Goal: Task Accomplishment & Management: Use online tool/utility

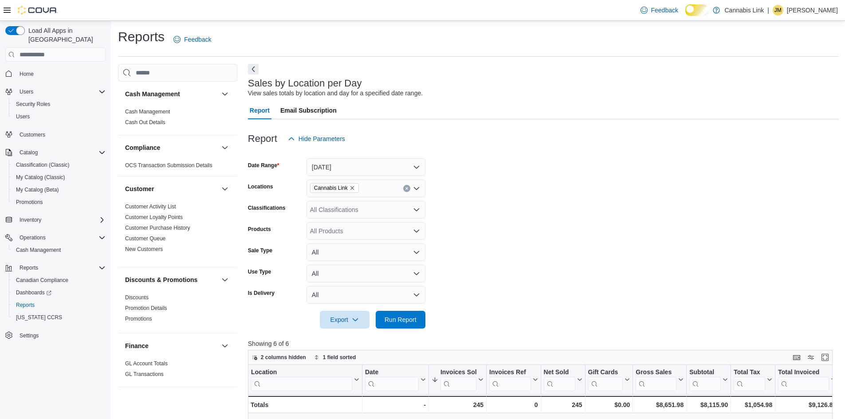
scroll to position [628, 0]
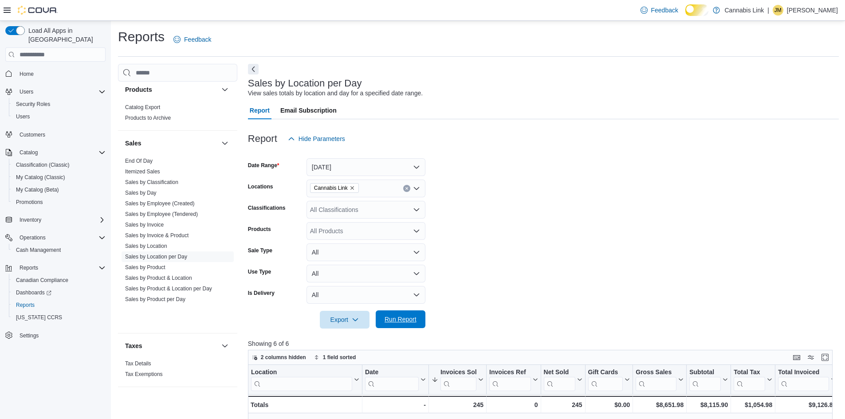
click at [386, 328] on span "Run Report" at bounding box center [400, 319] width 39 height 18
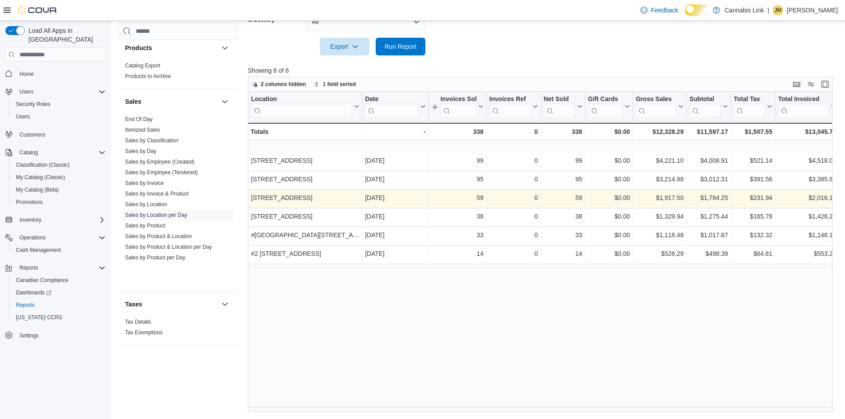
scroll to position [283, 0]
click at [473, 197] on div "59" at bounding box center [458, 197] width 52 height 11
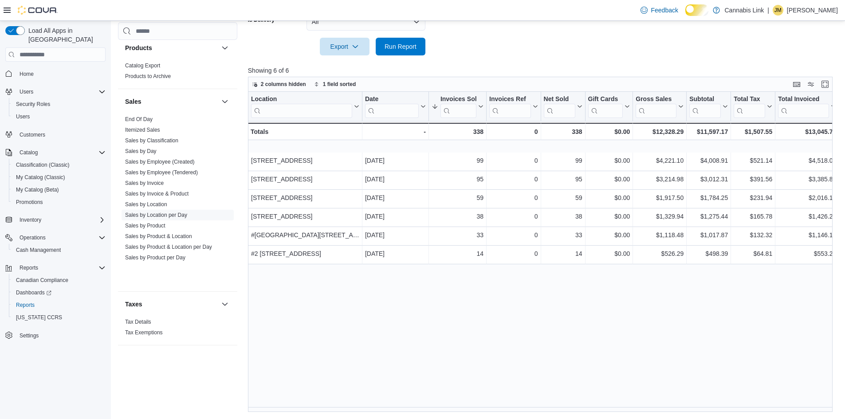
click at [542, 302] on div "Location Click to view column header actions Date Click to view column header a…" at bounding box center [543, 252] width 591 height 320
click at [589, 368] on div "Location Click to view column header actions Date Click to view column header a…" at bounding box center [543, 252] width 591 height 320
drag, startPoint x: 408, startPoint y: 36, endPoint x: 449, endPoint y: 59, distance: 47.0
click at [408, 38] on span "Run Report" at bounding box center [400, 47] width 39 height 18
click at [183, 176] on link "Sales by Employee (Tendered)" at bounding box center [161, 172] width 73 height 6
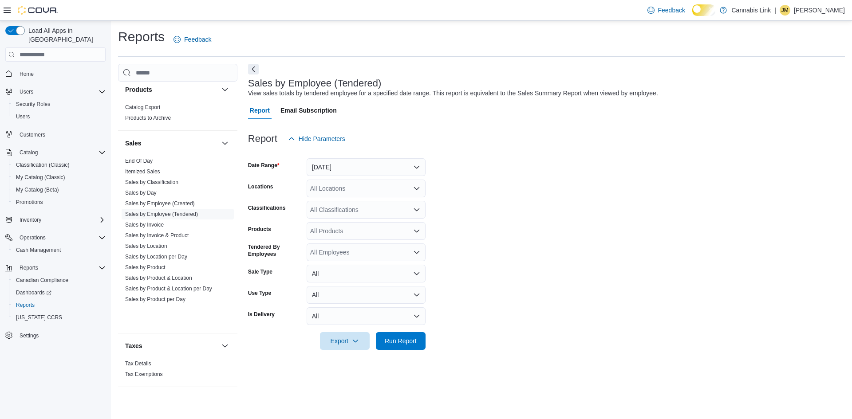
click at [318, 158] on div at bounding box center [546, 153] width 597 height 11
click at [323, 176] on button "[DATE]" at bounding box center [365, 167] width 119 height 18
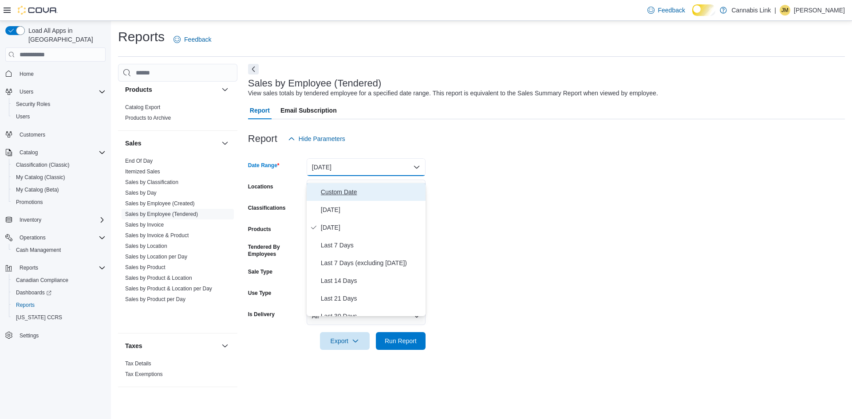
click at [343, 201] on button "Custom Date" at bounding box center [365, 192] width 119 height 18
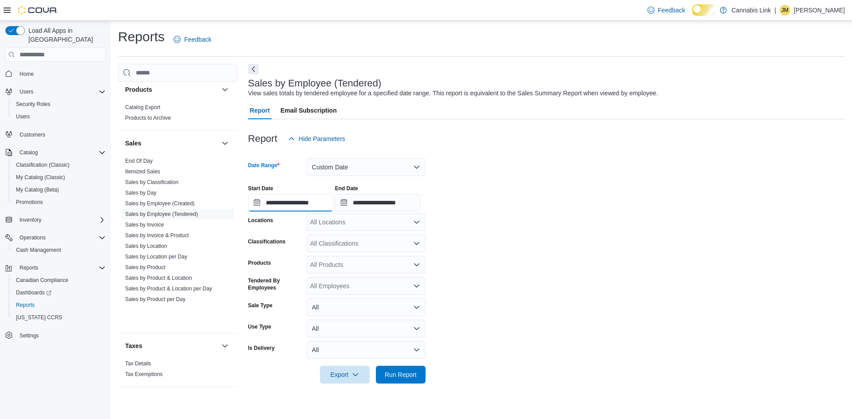
click at [293, 212] on input "**********" at bounding box center [290, 203] width 85 height 18
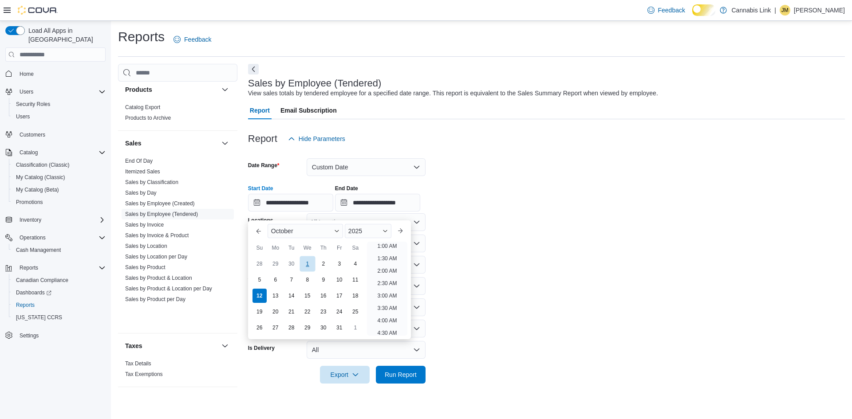
click at [301, 263] on div "1" at bounding box center [307, 264] width 16 height 16
type input "**********"
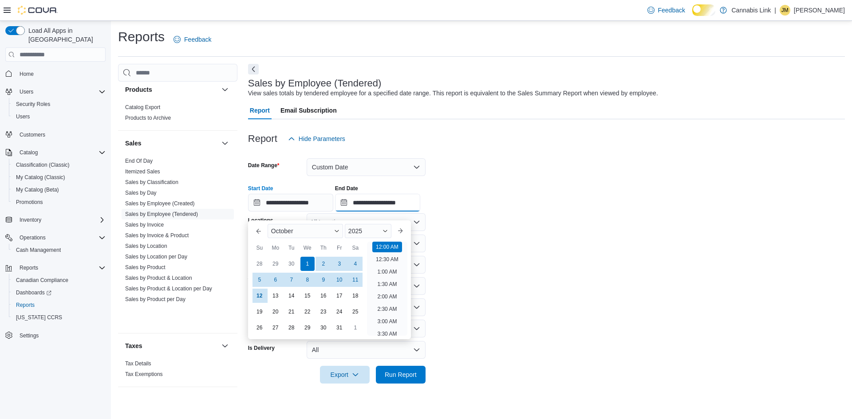
click at [377, 203] on input "**********" at bounding box center [377, 203] width 85 height 18
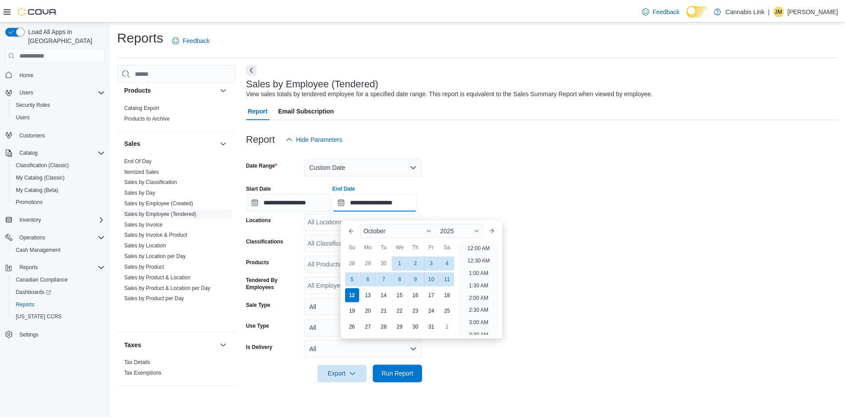
scroll to position [504, 0]
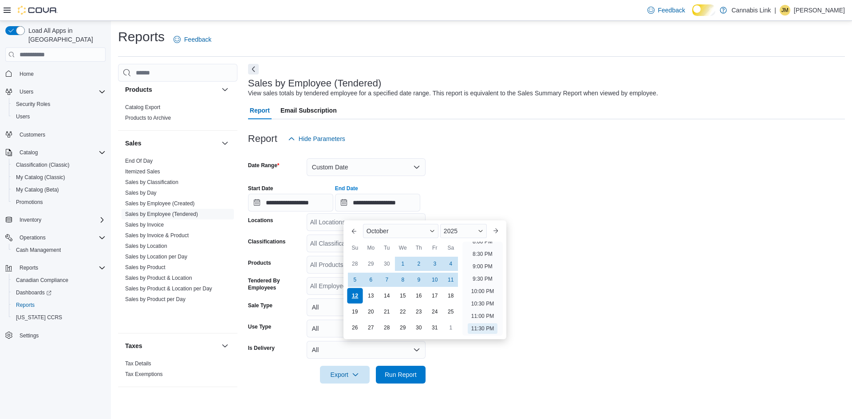
click at [359, 294] on div "12" at bounding box center [355, 296] width 16 height 16
click at [483, 158] on div at bounding box center [546, 153] width 597 height 11
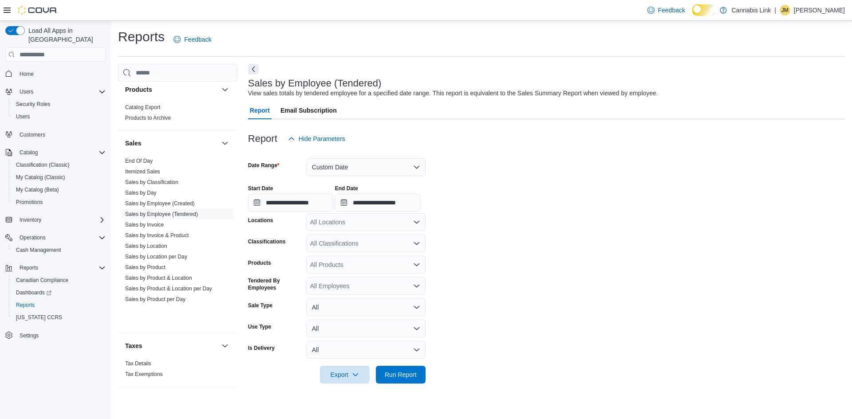
click at [387, 244] on div "All Classifications" at bounding box center [365, 244] width 119 height 18
click at [386, 229] on div "All Locations" at bounding box center [365, 222] width 119 height 18
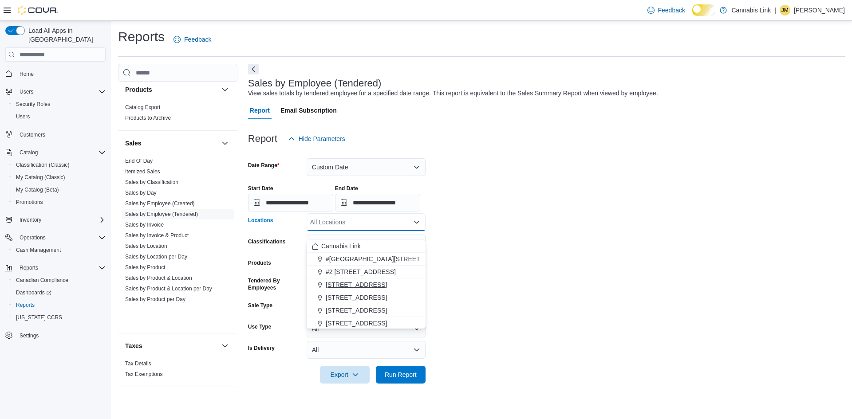
click at [387, 282] on span "[STREET_ADDRESS]" at bounding box center [356, 284] width 61 height 9
click at [486, 265] on form "**********" at bounding box center [546, 266] width 597 height 236
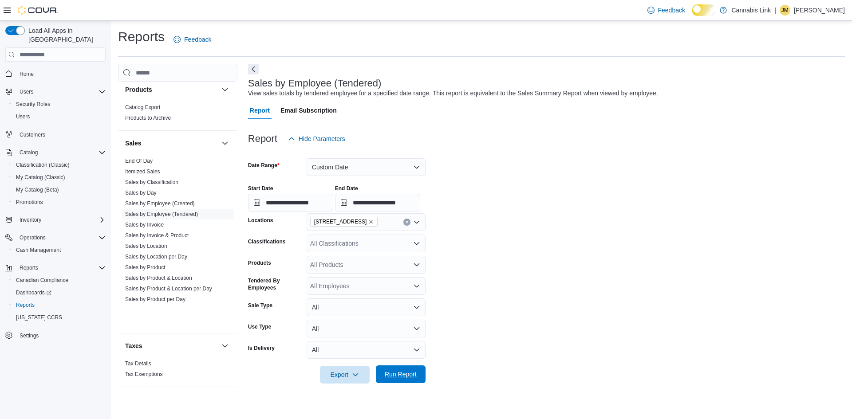
click at [402, 379] on span "Run Report" at bounding box center [401, 374] width 32 height 9
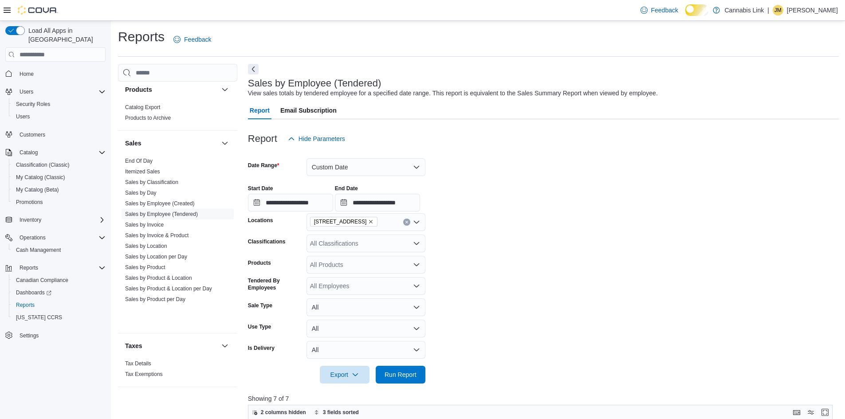
click at [478, 96] on div "View sales totals by tendered employee for a specified date range. This report …" at bounding box center [453, 93] width 410 height 9
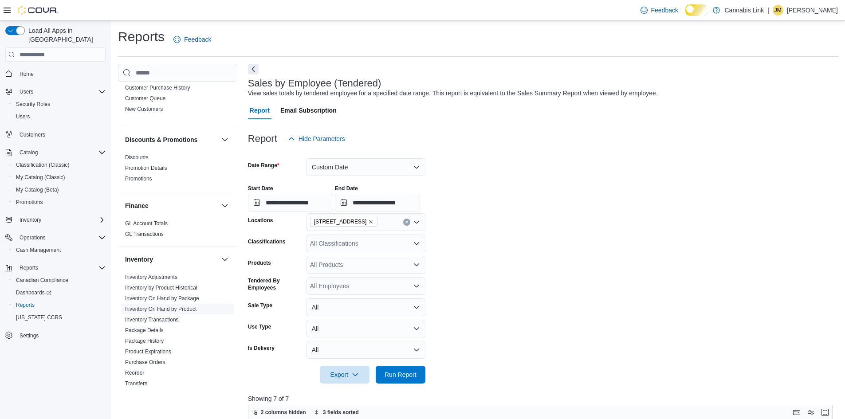
click at [196, 312] on link "Inventory On Hand by Product" at bounding box center [160, 309] width 71 height 6
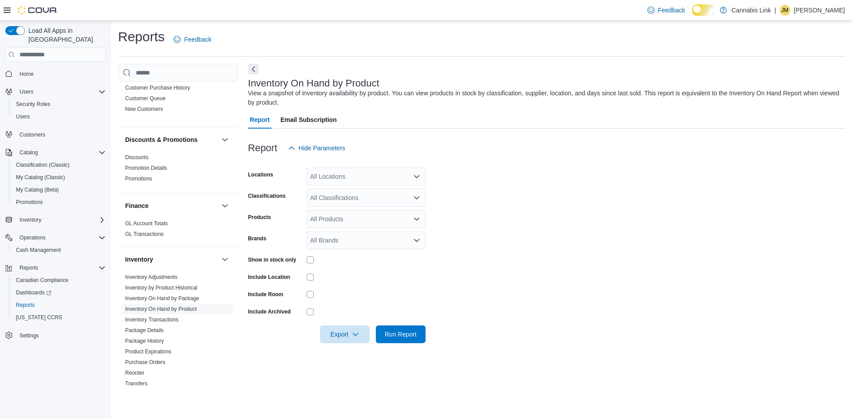
click at [373, 185] on div "All Locations" at bounding box center [365, 177] width 119 height 18
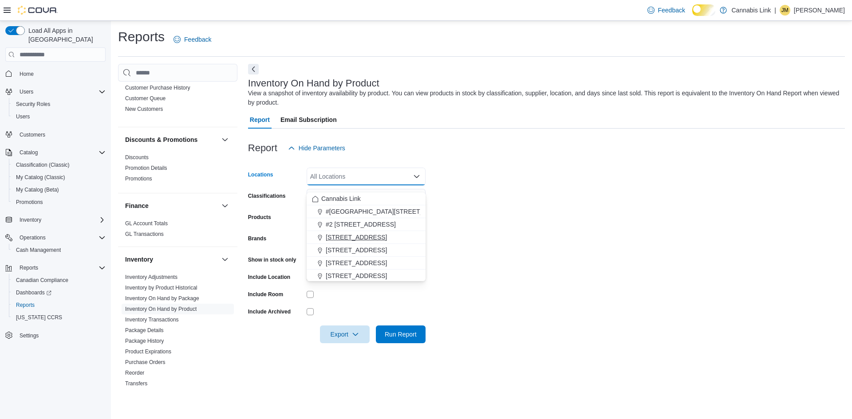
click at [387, 241] on span "[STREET_ADDRESS]" at bounding box center [356, 237] width 61 height 9
click at [561, 241] on form "Locations [STREET_ADDRESS] Selected. [STREET_ADDRESS]. Press Backspace to delet…" at bounding box center [546, 250] width 597 height 186
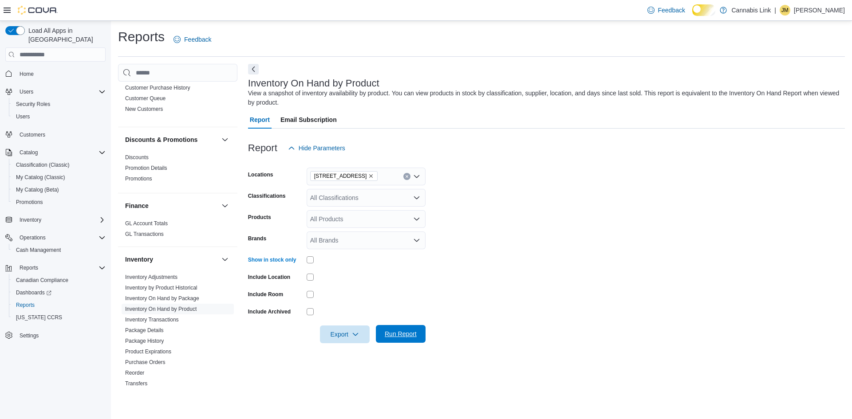
click at [416, 338] on span "Run Report" at bounding box center [401, 334] width 32 height 9
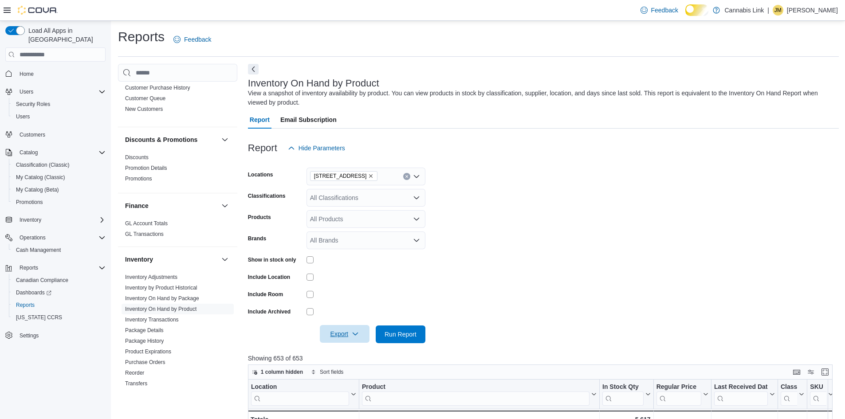
click at [345, 343] on span "Export" at bounding box center [344, 334] width 39 height 18
click at [353, 286] on span "Export to Excel" at bounding box center [340, 287] width 40 height 7
